Goal: Task Accomplishment & Management: Complete application form

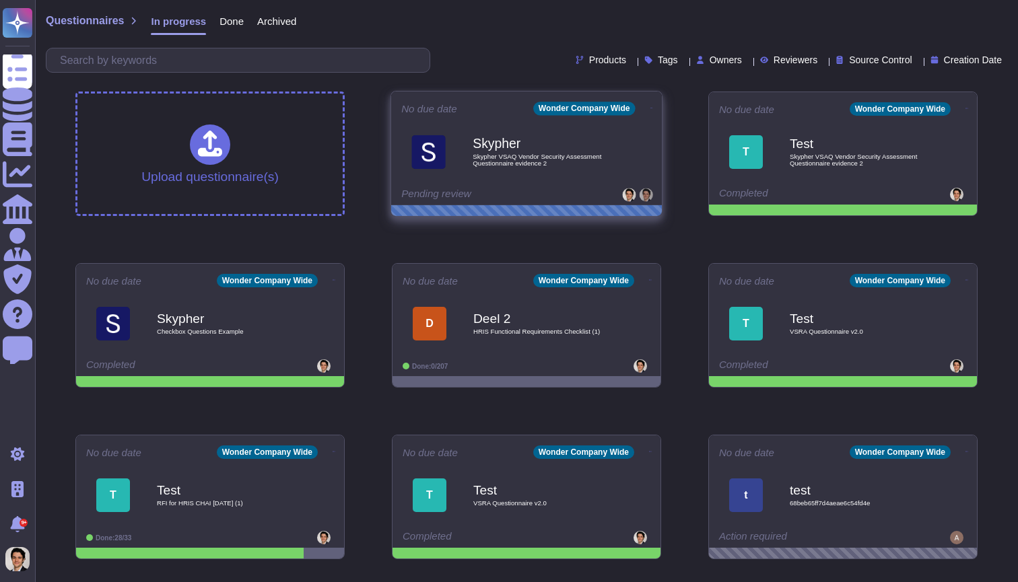
click at [530, 207] on div at bounding box center [526, 210] width 271 height 11
click at [535, 183] on div "Skypher Skypher VSAQ Vendor Security Assessment Questionnaire evidence 2" at bounding box center [526, 152] width 250 height 68
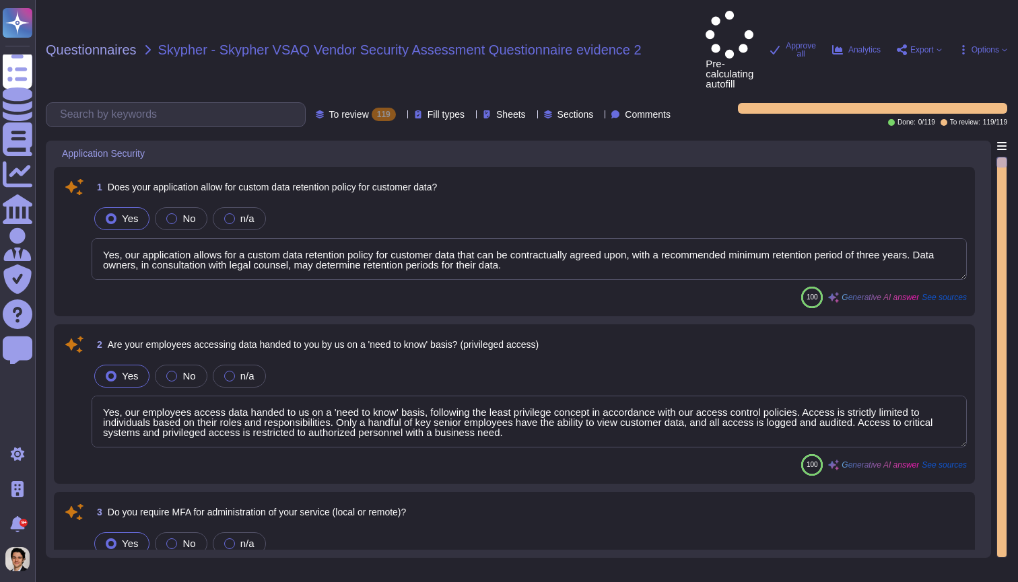
type textarea "Yes, our application allows for a custom data retention policy for customer dat…"
type textarea "Yes, our employees access data handed to us on a 'need to know' basis, followin…"
type textarea "Yes, we require Multi-Factor Authentication (MFA) for the administration of our…"
type textarea "Yes, our application allows for a custom data retention policy for customer dat…"
type textarea "Yes, our employees access data handed to us on a 'need to know' basis, followin…"
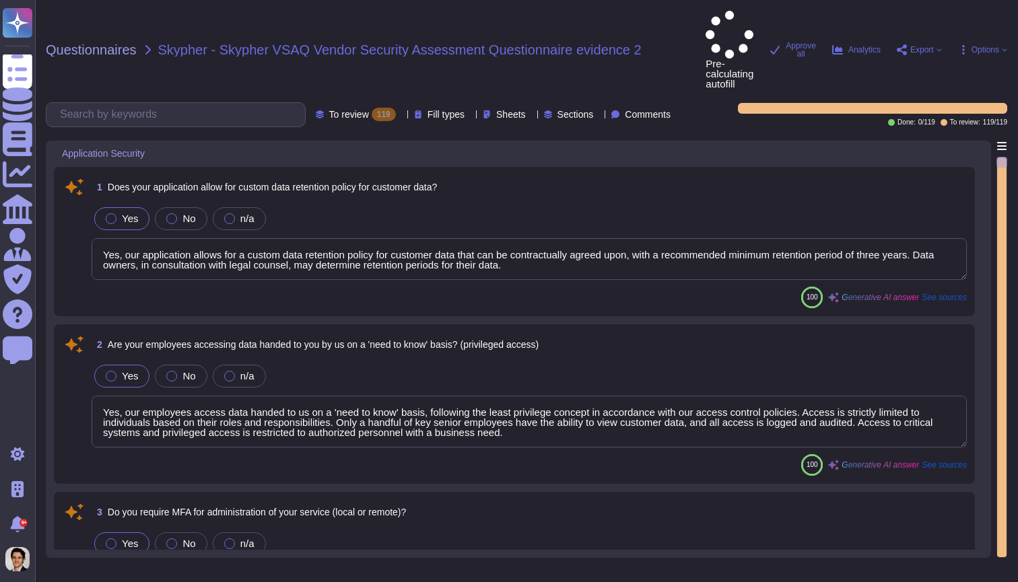
scroll to position [7, 0]
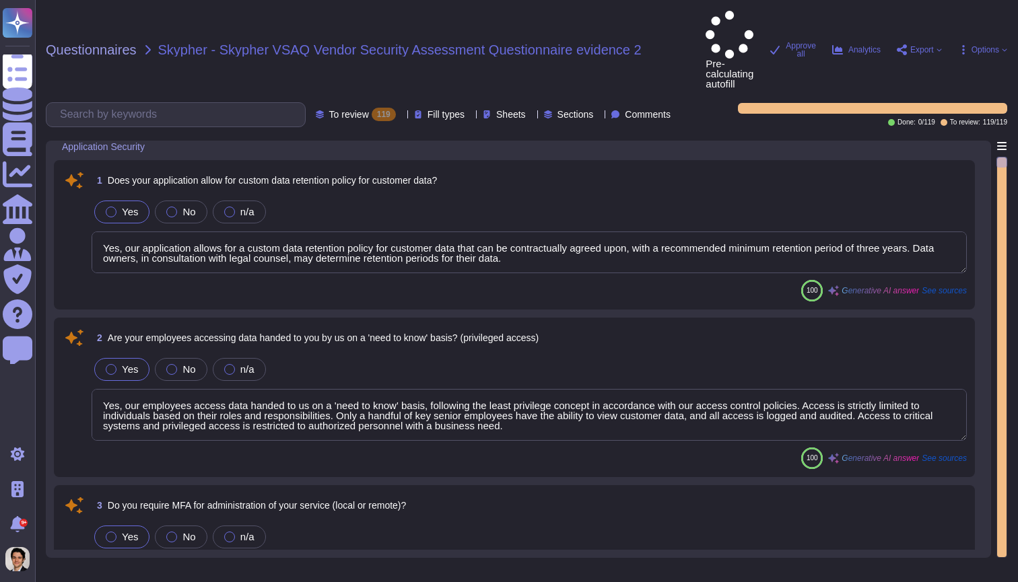
click at [545, 198] on div "Yes No n/a" at bounding box center [529, 212] width 875 height 28
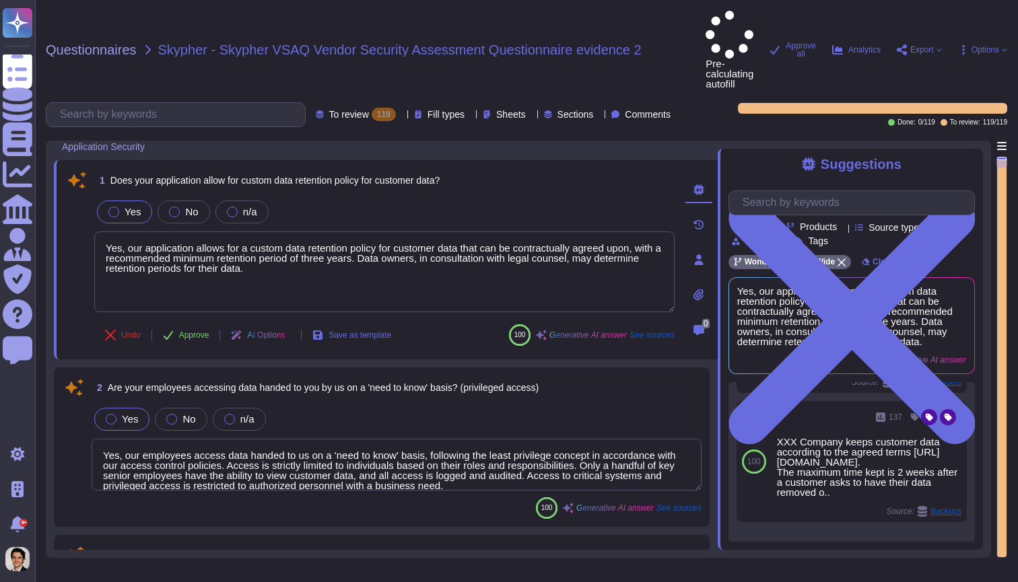
scroll to position [0, 0]
click at [850, 544] on span "Load more..." at bounding box center [851, 549] width 246 height 10
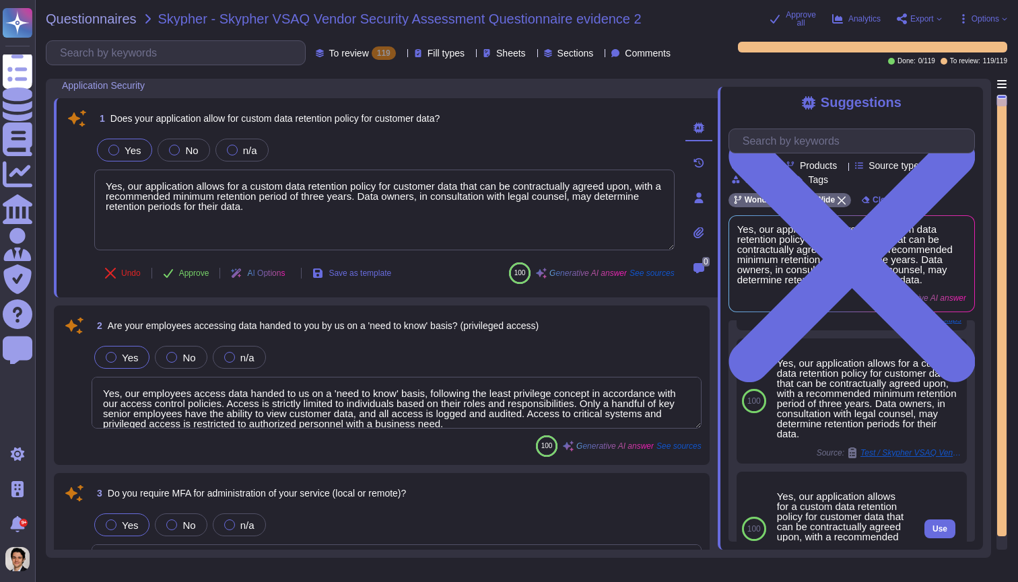
scroll to position [759, 0]
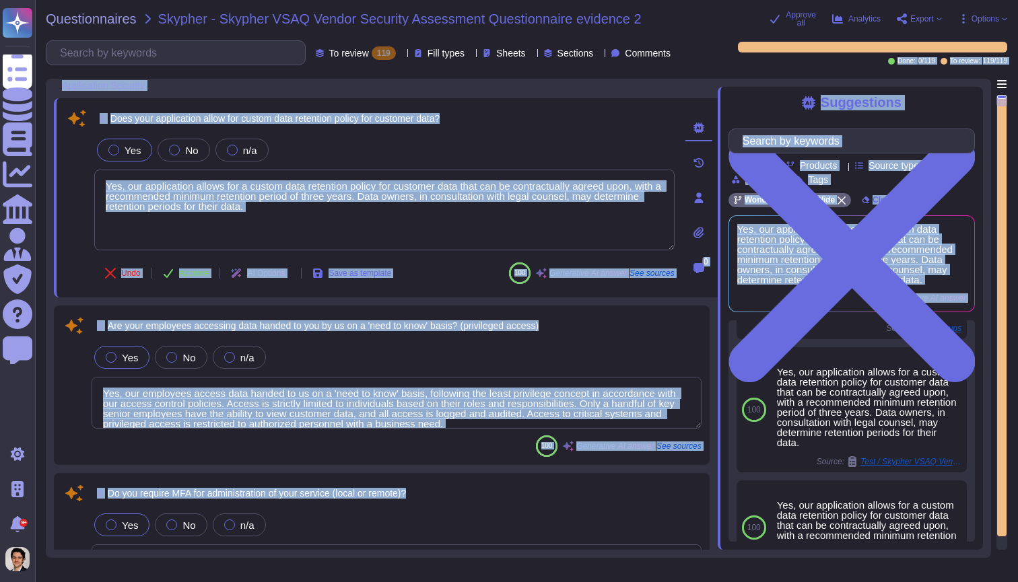
drag, startPoint x: 701, startPoint y: 57, endPoint x: 889, endPoint y: 316, distance: 320.5
click at [889, 316] on div "Questionnaires Skypher - Skypher VSAQ Vendor Security Assessment Questionnaire …" at bounding box center [526, 291] width 983 height 582
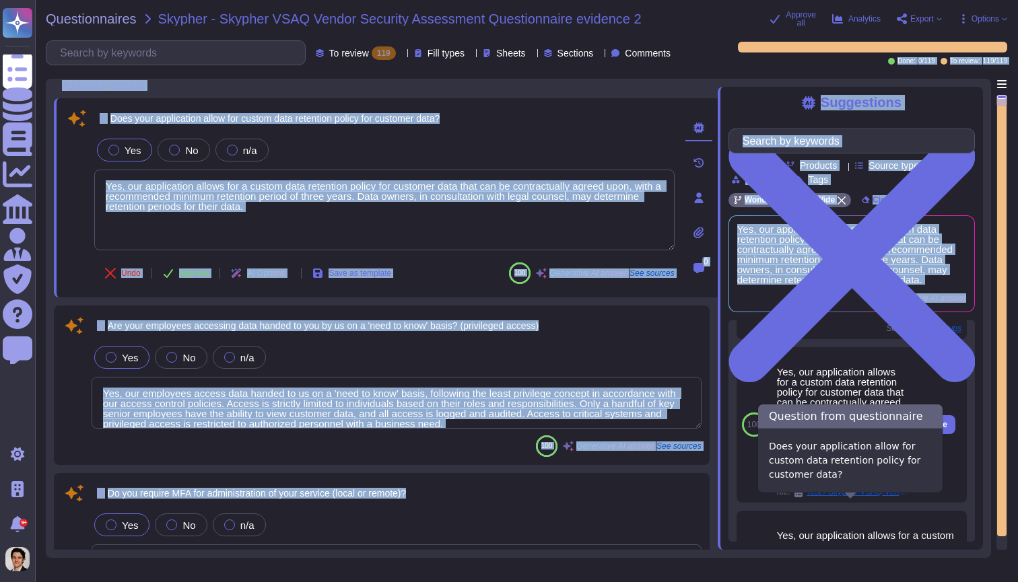
click at [878, 496] on span "Test / Skypher VSAQ Vendor Security Assessment Questionnaire V2.0.2 empty" at bounding box center [857, 492] width 101 height 8
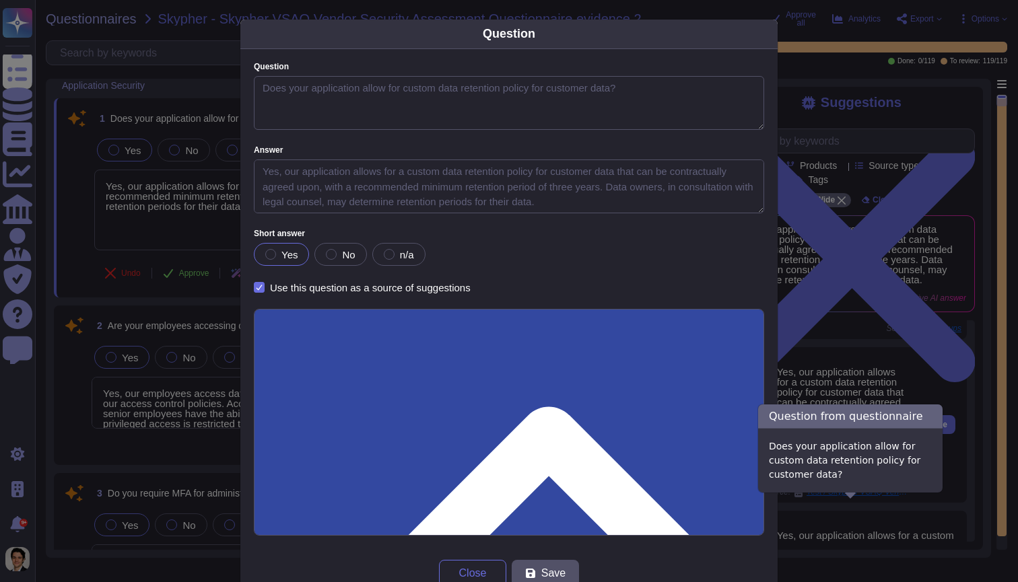
click at [878, 506] on div "Question Question Does your application allow for custom data retention policy …" at bounding box center [509, 291] width 1018 height 582
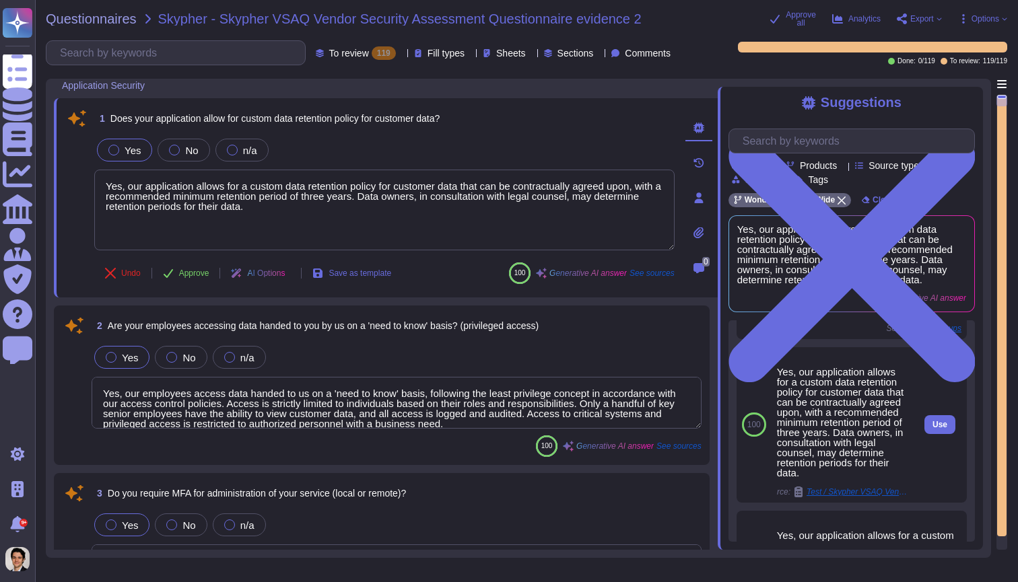
click at [878, 496] on span "Test / Skypher VSAQ Vendor Security Assessment Questionnaire V2.0.2 empty" at bounding box center [857, 492] width 101 height 8
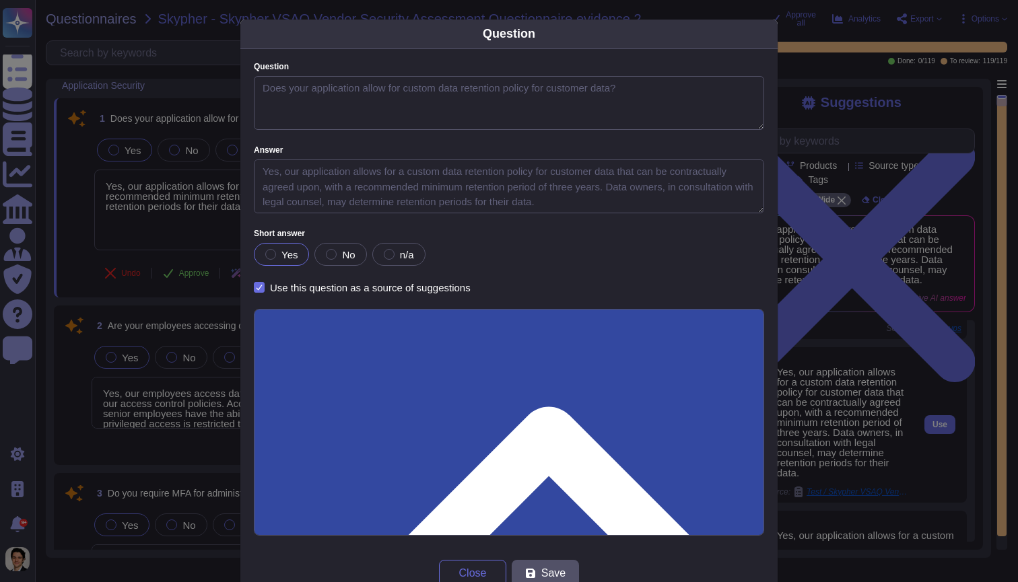
type textarea "Does your application allow for custom data retention policy for customer data?"
type textarea "Yes, our application allows for a custom data retention policy for customer dat…"
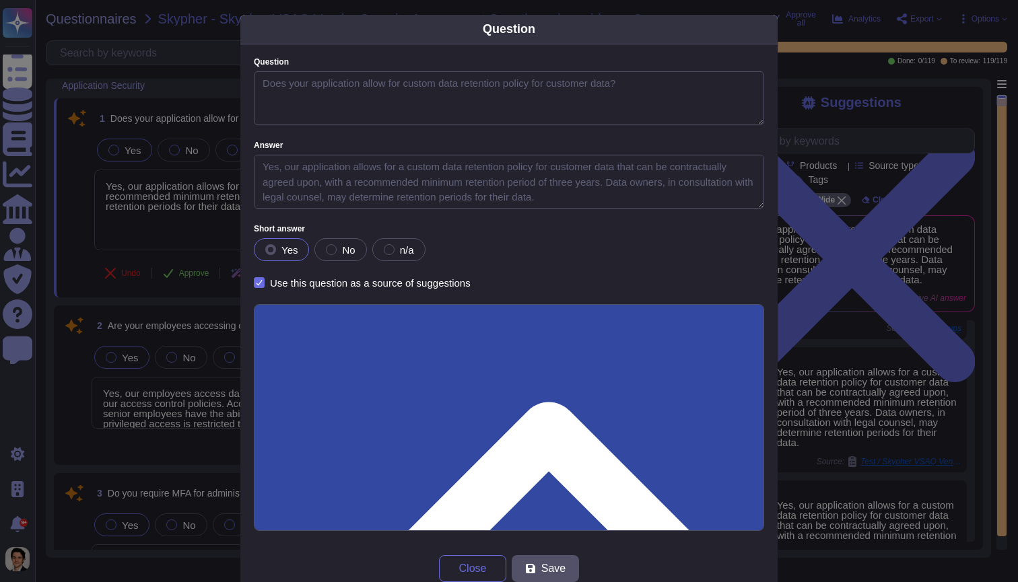
scroll to position [3, 0]
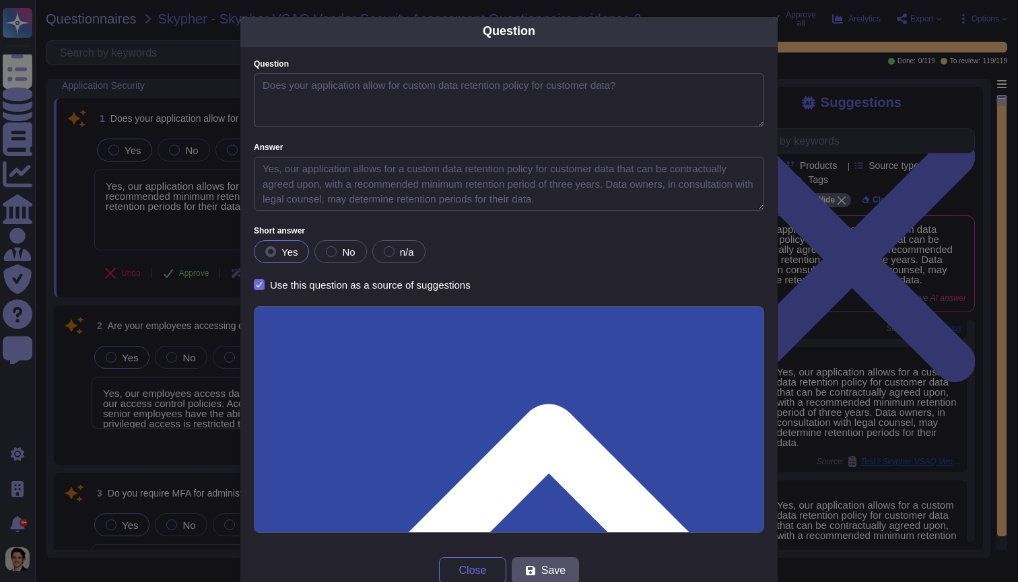
click at [134, 313] on div "Question Question Does your application allow for custom data retention policy …" at bounding box center [509, 291] width 1018 height 582
